Goal: Task Accomplishment & Management: Complete application form

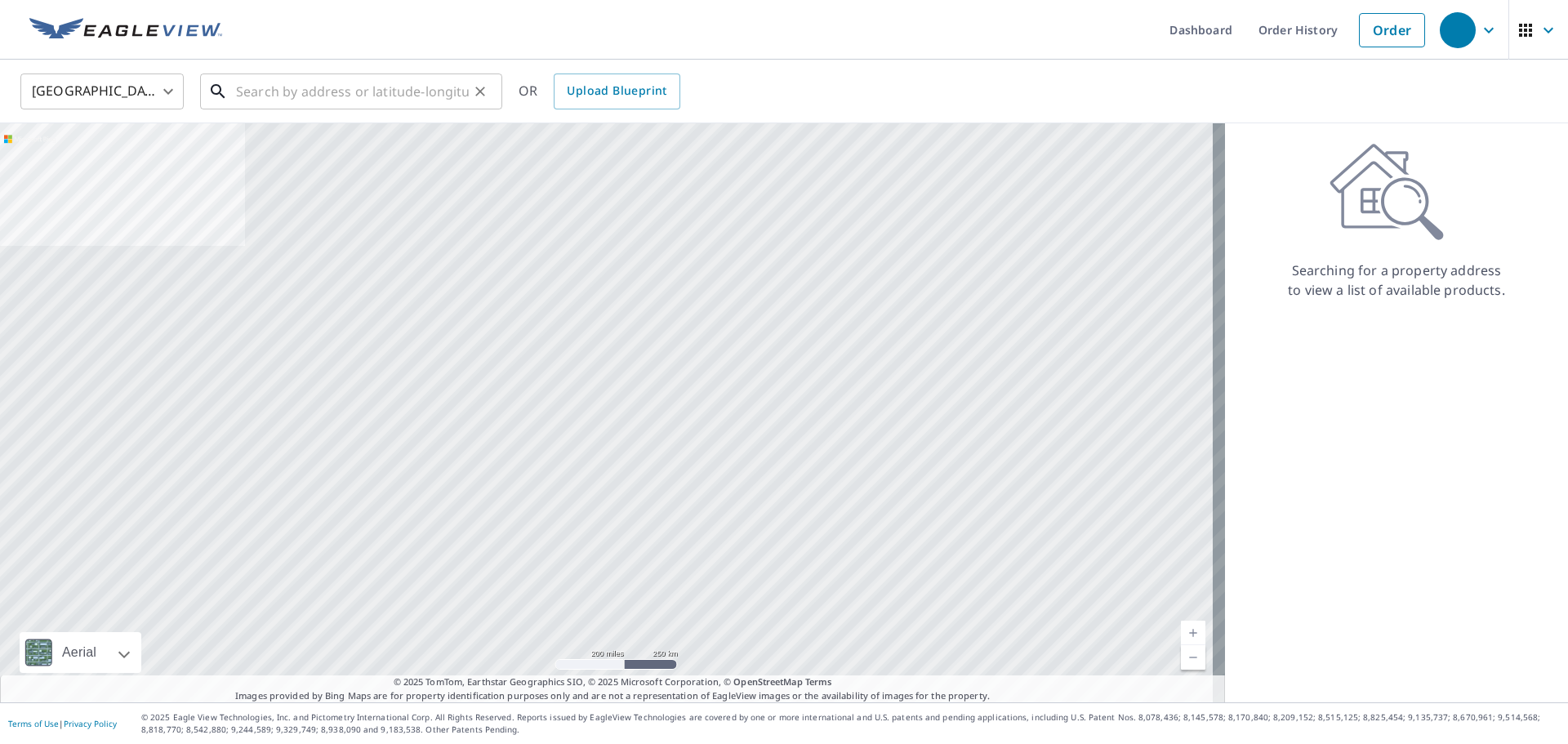
click at [331, 89] on input "text" at bounding box center [352, 91] width 233 height 46
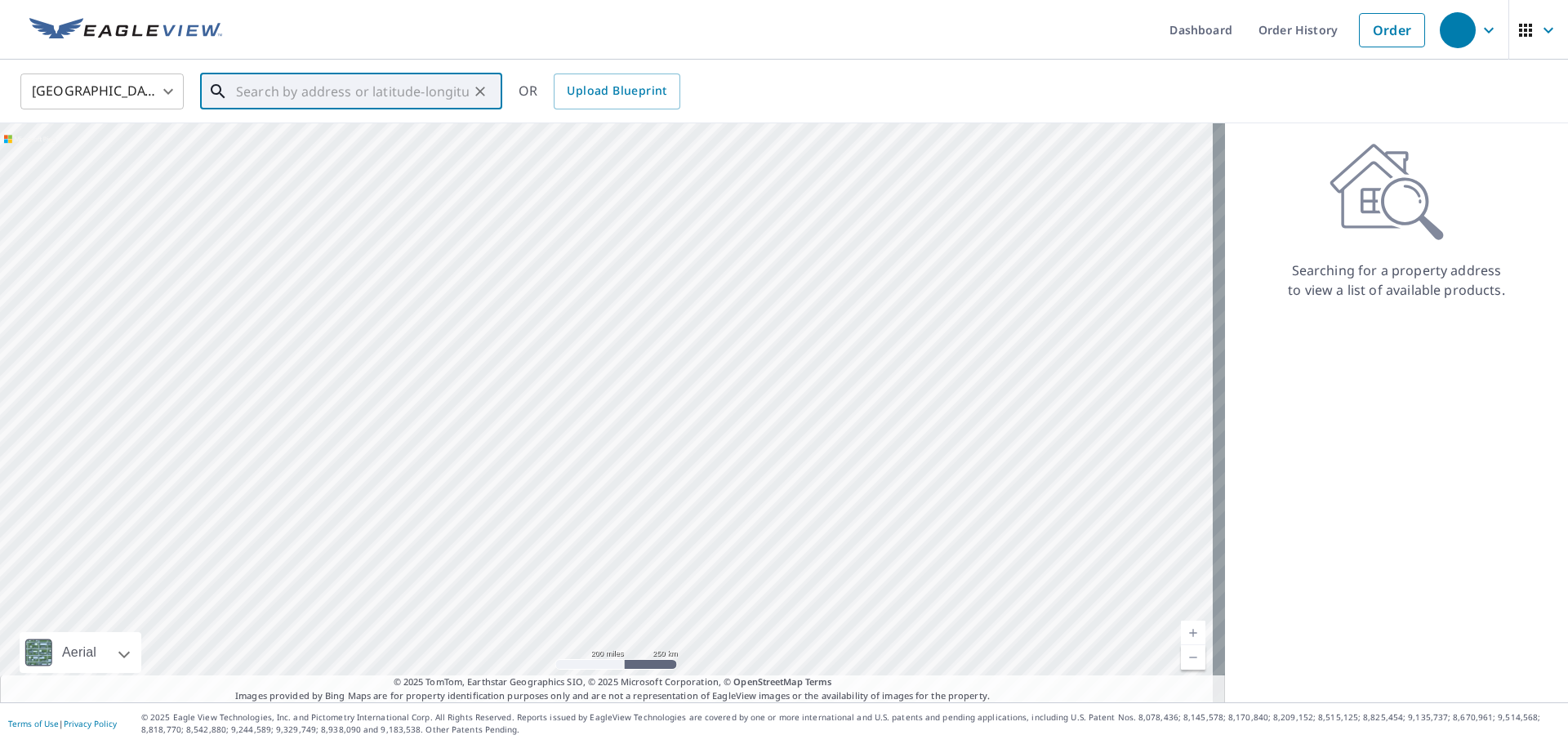
paste input "[STREET_ADDRESS][PERSON_NAME]"
click at [304, 140] on span "[STREET_ADDRESS][PERSON_NAME]" at bounding box center [361, 139] width 257 height 20
type input "[STREET_ADDRESS][PERSON_NAME]"
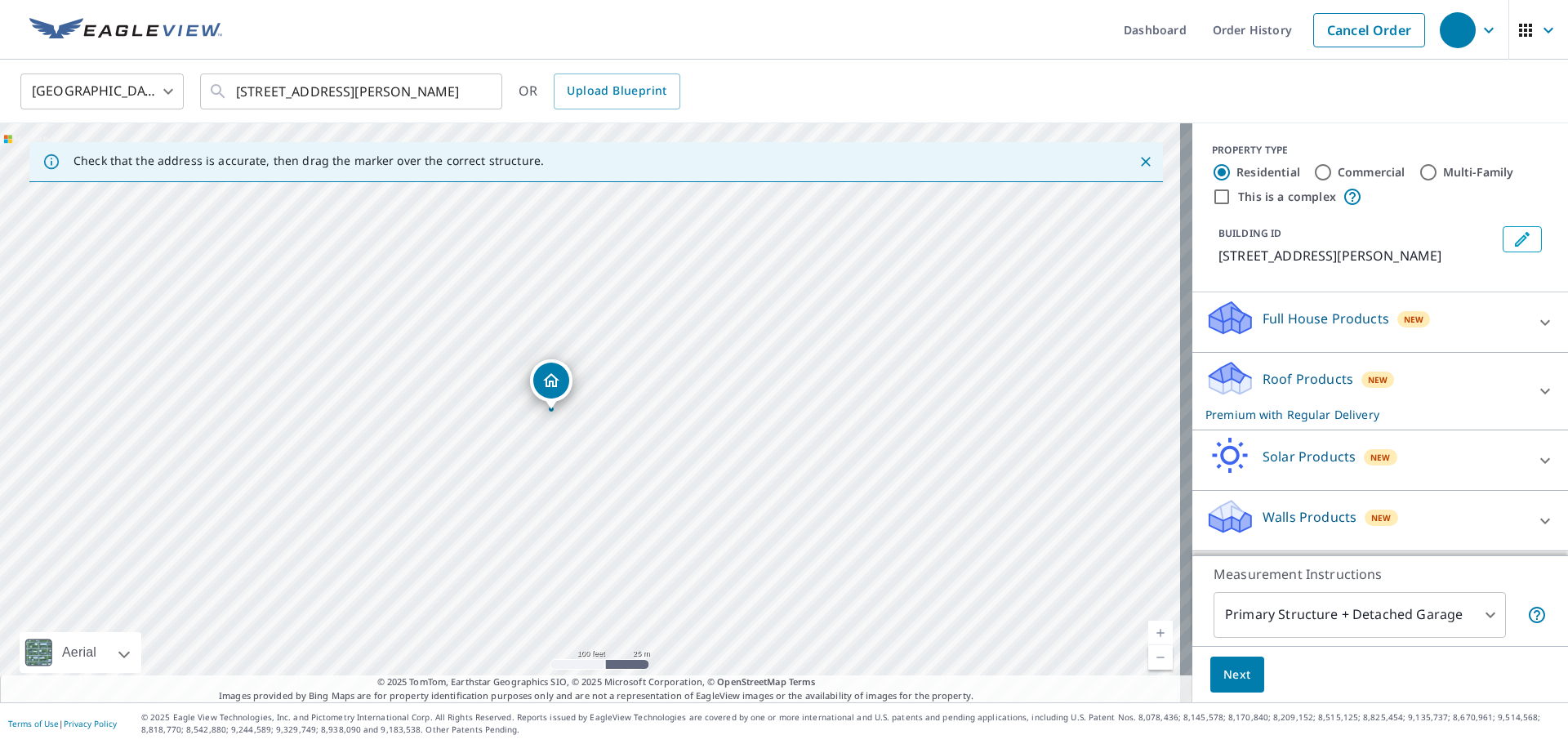
click at [1235, 689] on button "Next" at bounding box center [1238, 674] width 54 height 37
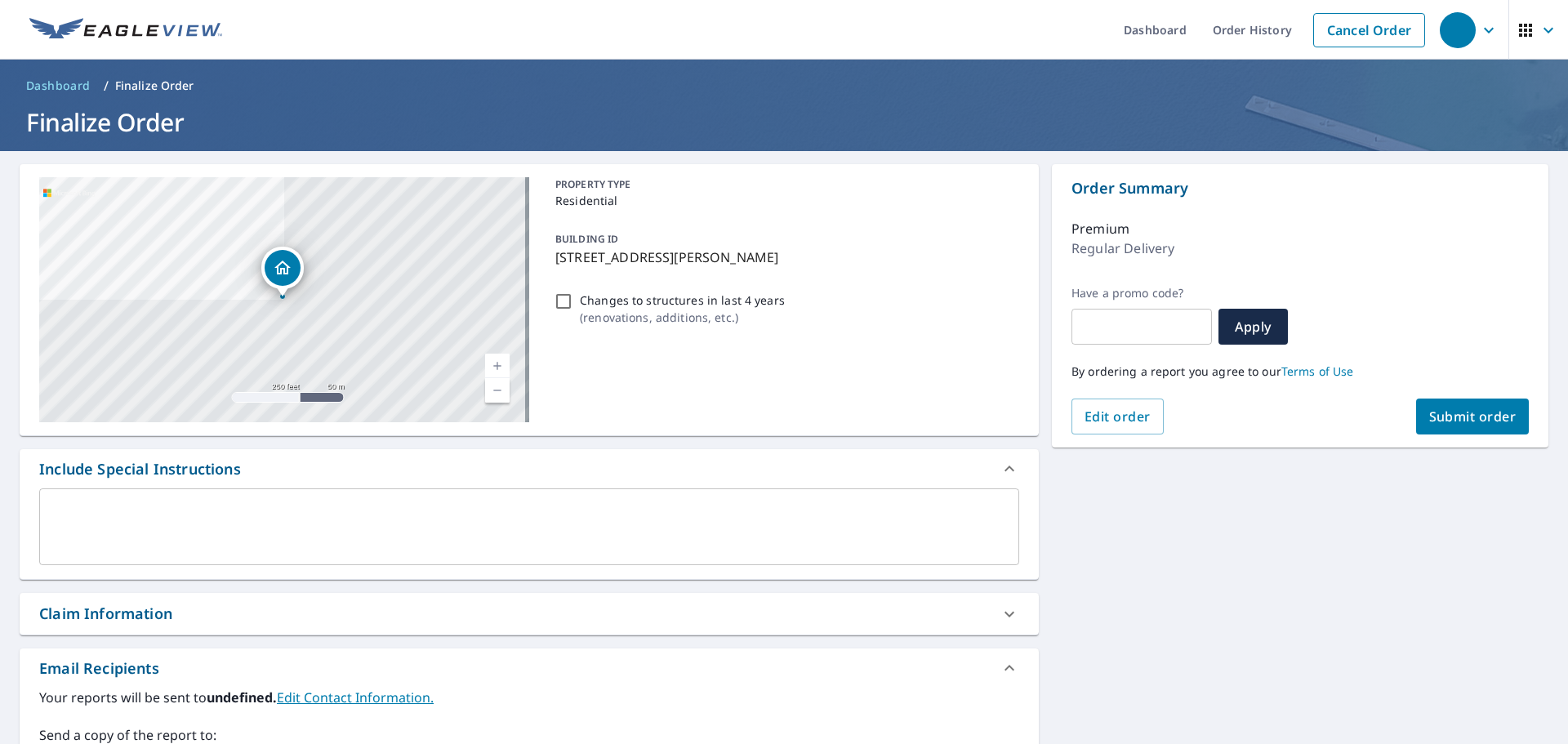
click at [1473, 420] on span "Submit order" at bounding box center [1473, 416] width 87 height 18
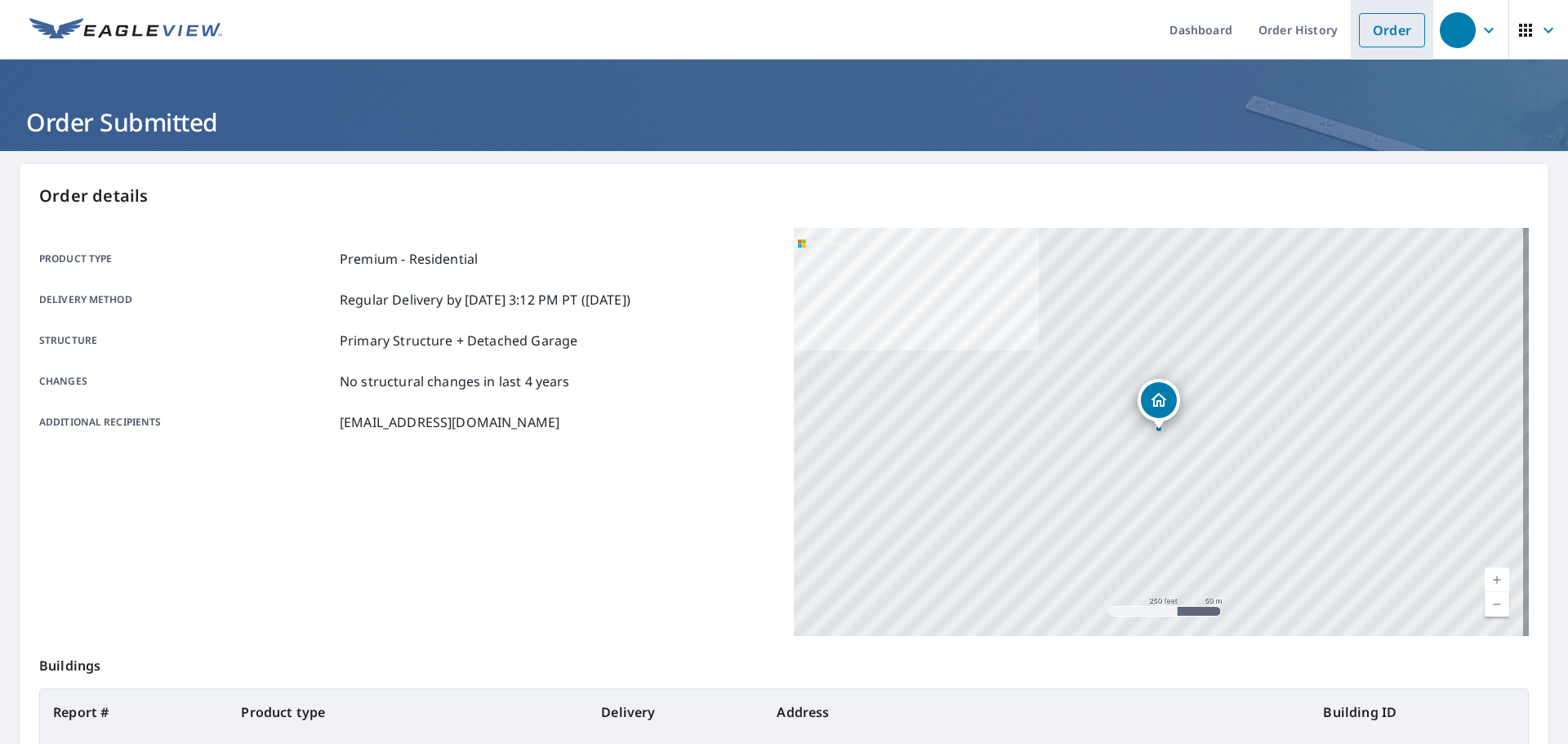
click at [1389, 29] on link "Order" at bounding box center [1392, 31] width 66 height 34
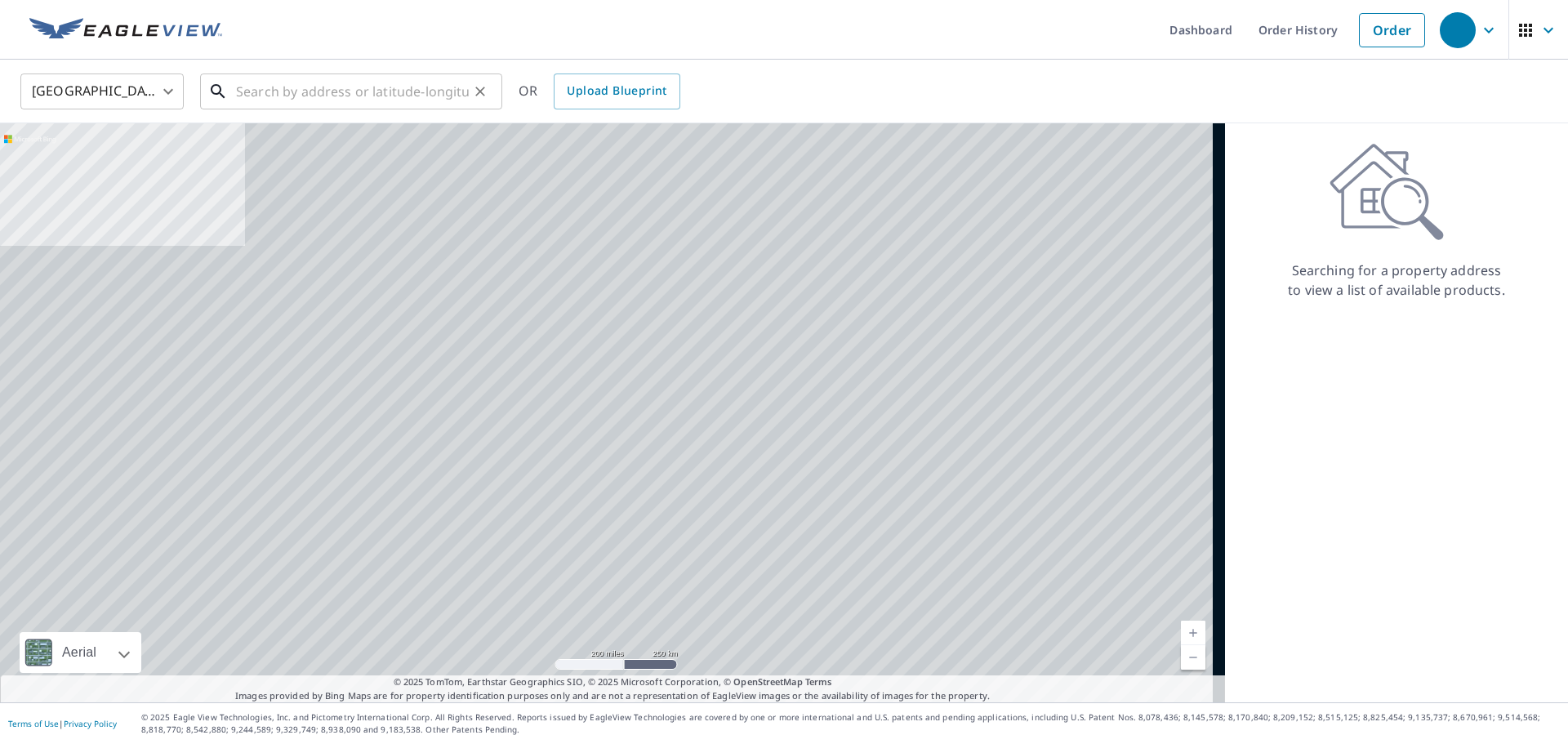
click at [418, 83] on input "text" at bounding box center [352, 91] width 233 height 46
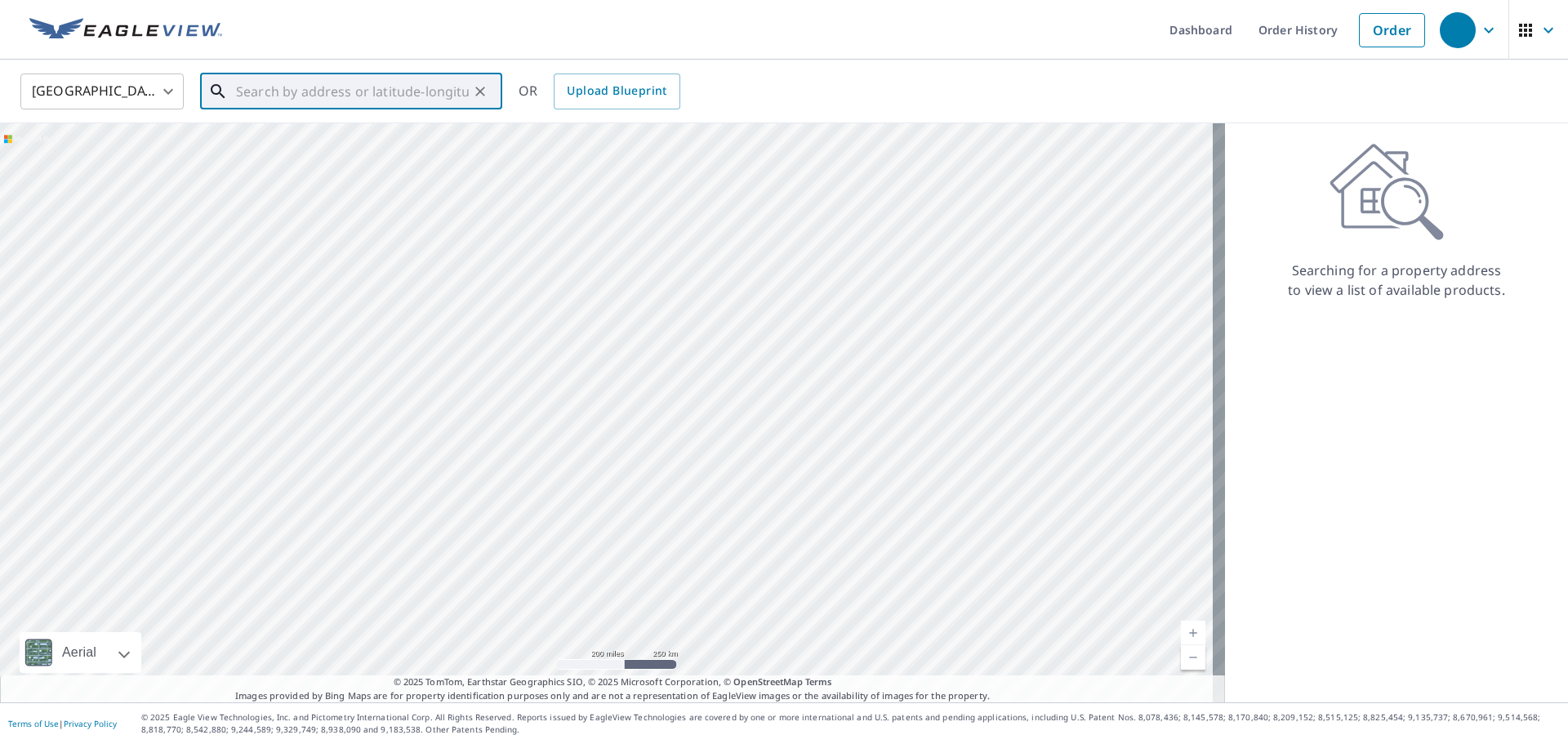
paste input "[STREET_ADDRESS][PERSON_NAME]"
click at [353, 140] on span "[STREET_ADDRESS][PERSON_NAME]" at bounding box center [361, 139] width 257 height 20
type input "[STREET_ADDRESS][PERSON_NAME]"
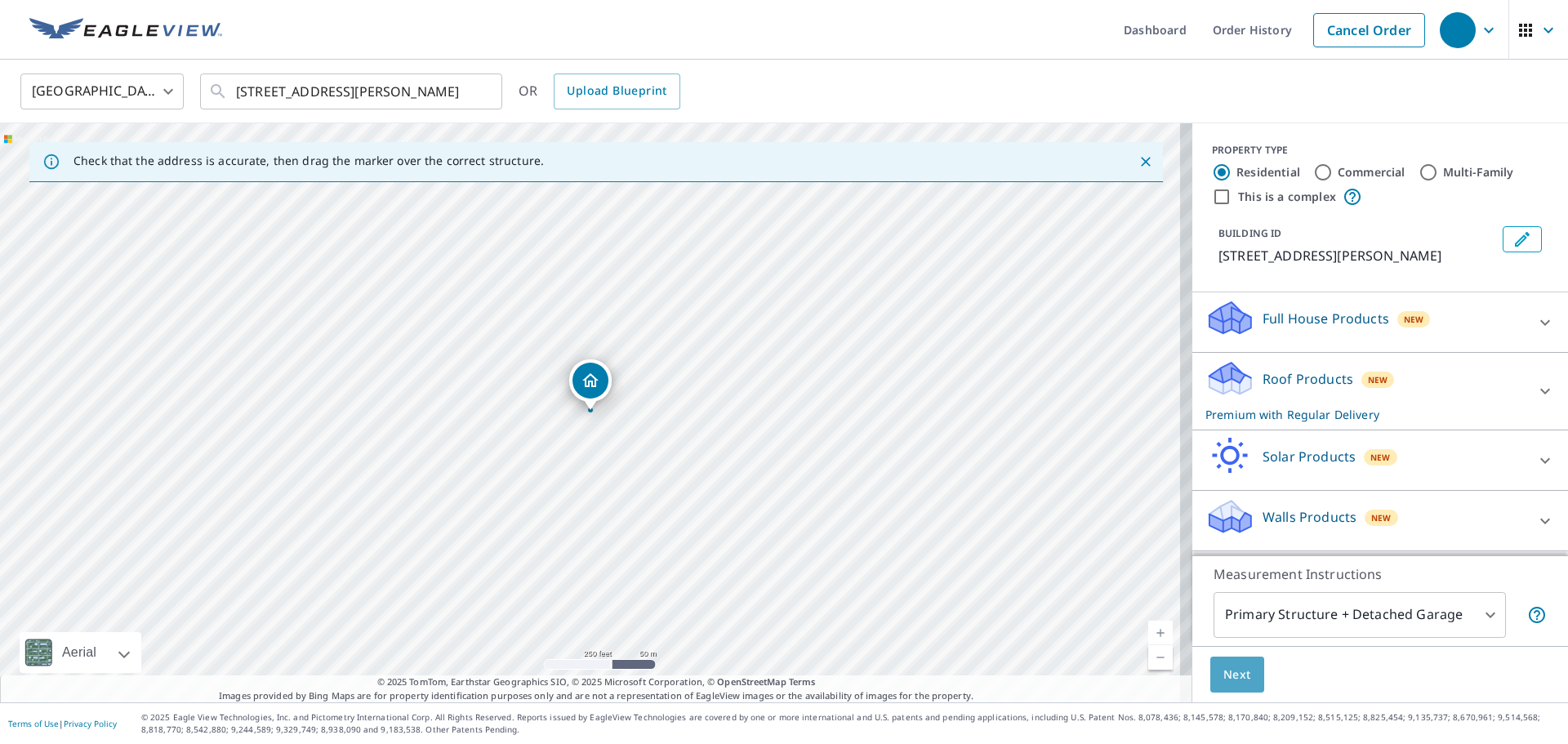
click at [1238, 675] on span "Next" at bounding box center [1238, 674] width 28 height 21
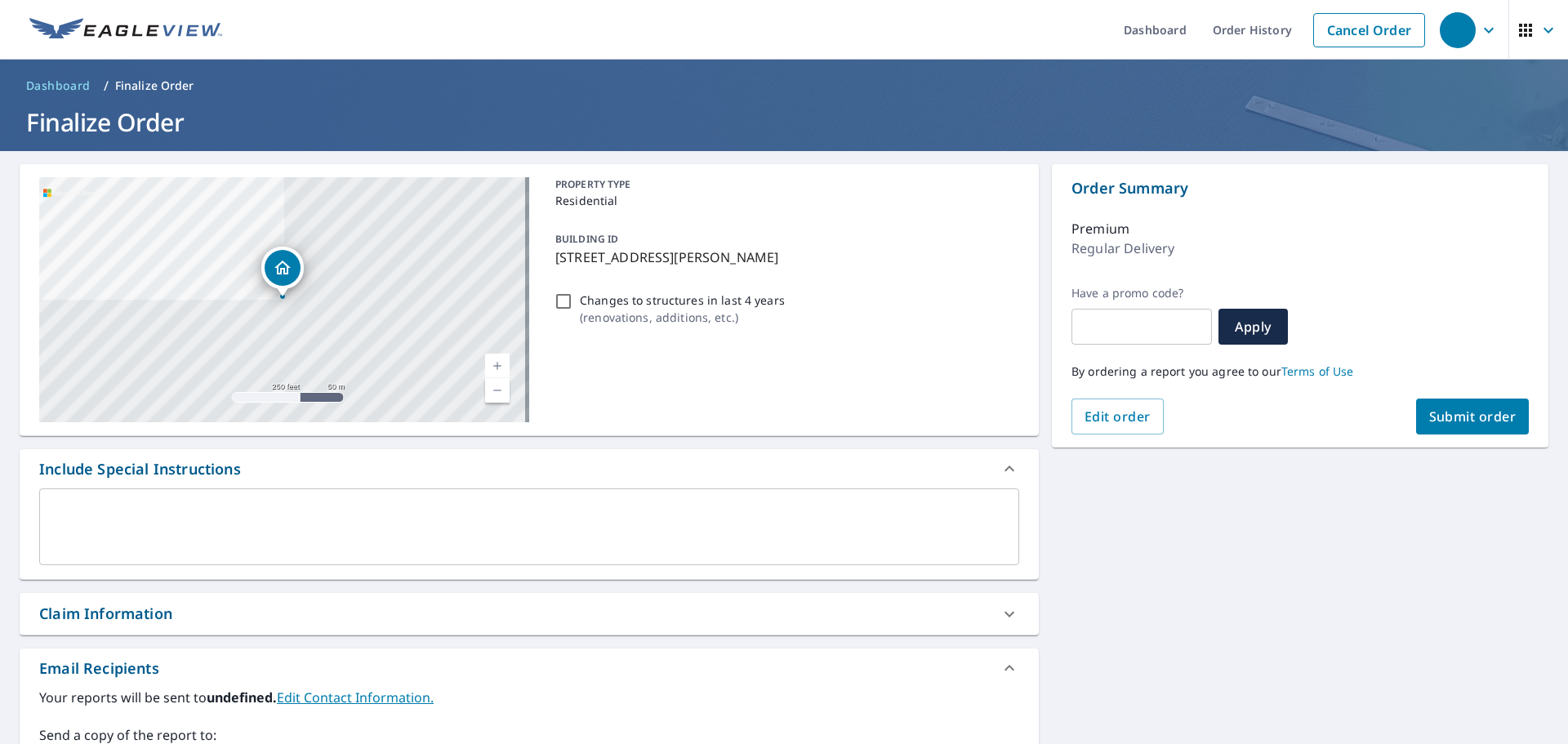
click at [1486, 408] on span "Submit order" at bounding box center [1473, 416] width 87 height 18
